Goal: Use online tool/utility

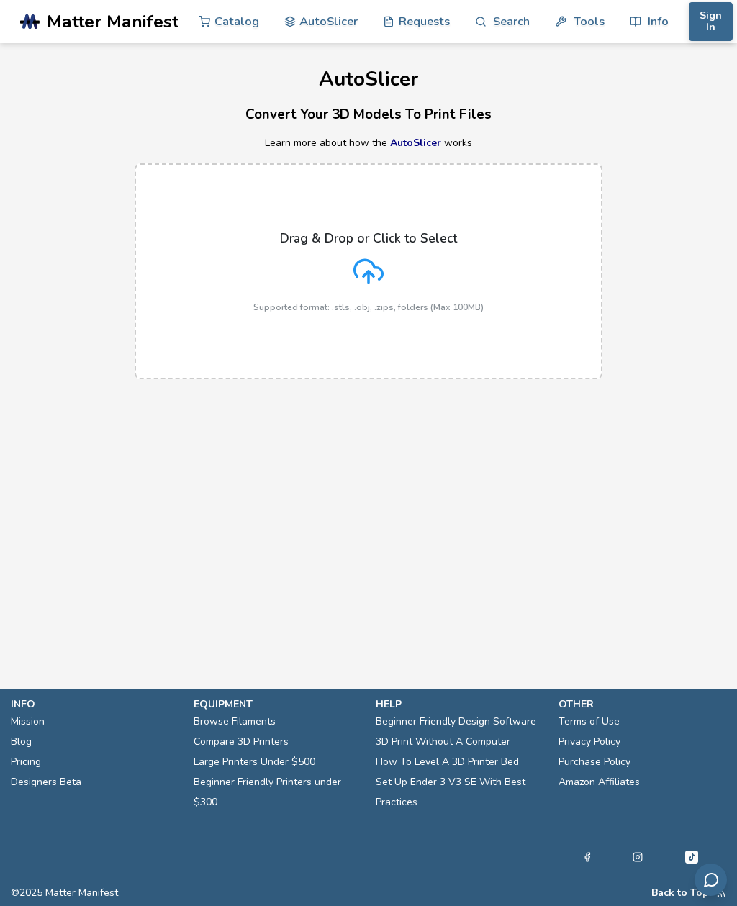
click at [353, 260] on icon at bounding box center [368, 271] width 30 height 30
click at [0, 0] on input "Drag & Drop or Click to Select Supported format: .stls, .obj, .zips, folders (M…" at bounding box center [0, 0] width 0 height 0
click at [468, 284] on div "Drag & Drop or Click to Select Supported format: .stls, .obj, .zips, folders (M…" at bounding box center [368, 271] width 230 height 81
click at [0, 0] on input "Drag & Drop or Click to Select Supported format: .stls, .obj, .zips, folders (M…" at bounding box center [0, 0] width 0 height 0
click at [467, 312] on p "Supported format: .stls, .obj, .zips, folders (Max 100MB)" at bounding box center [368, 307] width 230 height 10
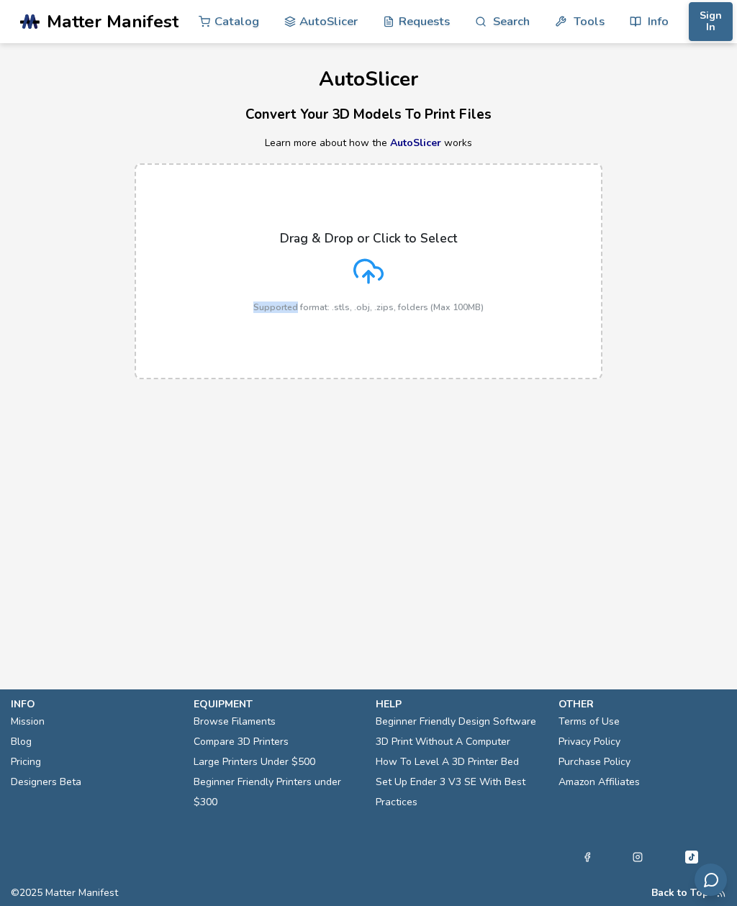
click at [0, 0] on input "Drag & Drop or Click to Select Supported format: .stls, .obj, .zips, folders (M…" at bounding box center [0, 0] width 0 height 0
click at [426, 276] on div "Drag & Drop or Click to Select Supported format: .stls, .obj, .zips, folders (M…" at bounding box center [368, 271] width 230 height 81
click at [0, 0] on input "Drag & Drop or Click to Select Supported format: .stls, .obj, .zips, folders (M…" at bounding box center [0, 0] width 0 height 0
click at [371, 268] on icon at bounding box center [368, 271] width 30 height 30
click at [0, 0] on input "Drag & Drop or Click to Select Supported format: .stls, .obj, .zips, folders (M…" at bounding box center [0, 0] width 0 height 0
